Goal: Information Seeking & Learning: Learn about a topic

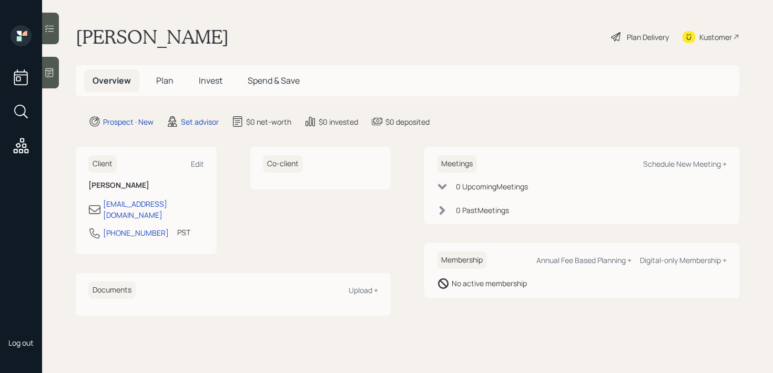
click at [53, 80] on div at bounding box center [50, 73] width 17 height 32
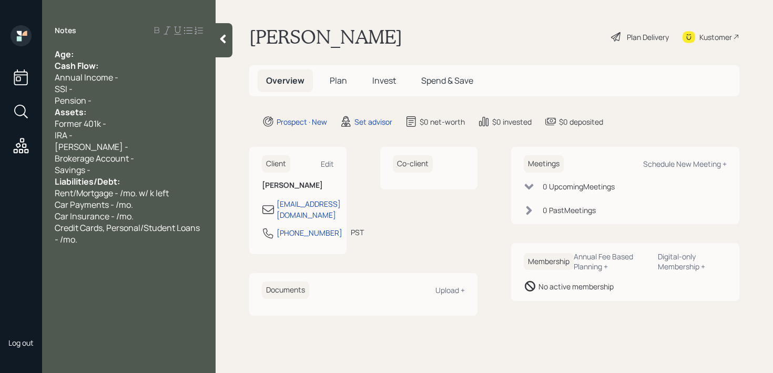
click at [147, 53] on div "Age:" at bounding box center [129, 54] width 148 height 12
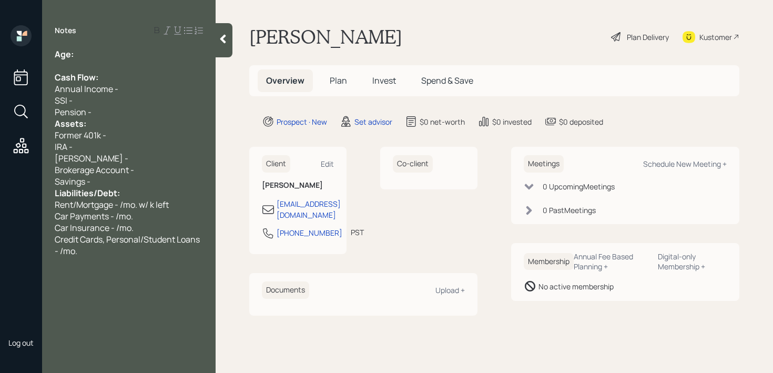
click at [133, 112] on div "Pension -" at bounding box center [129, 112] width 148 height 12
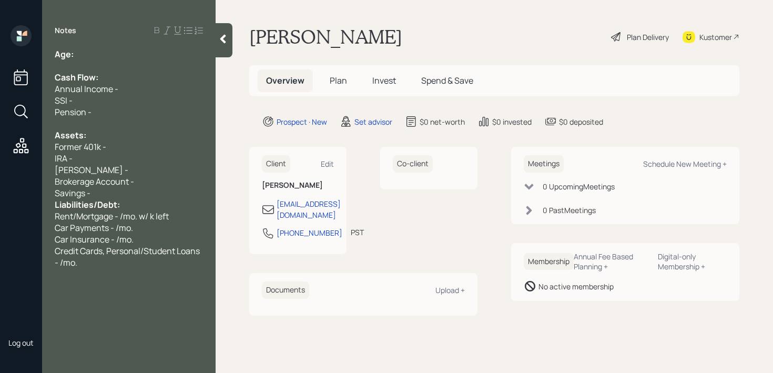
click at [134, 194] on div "Savings -" at bounding box center [129, 193] width 148 height 12
